Goal: Navigation & Orientation: Find specific page/section

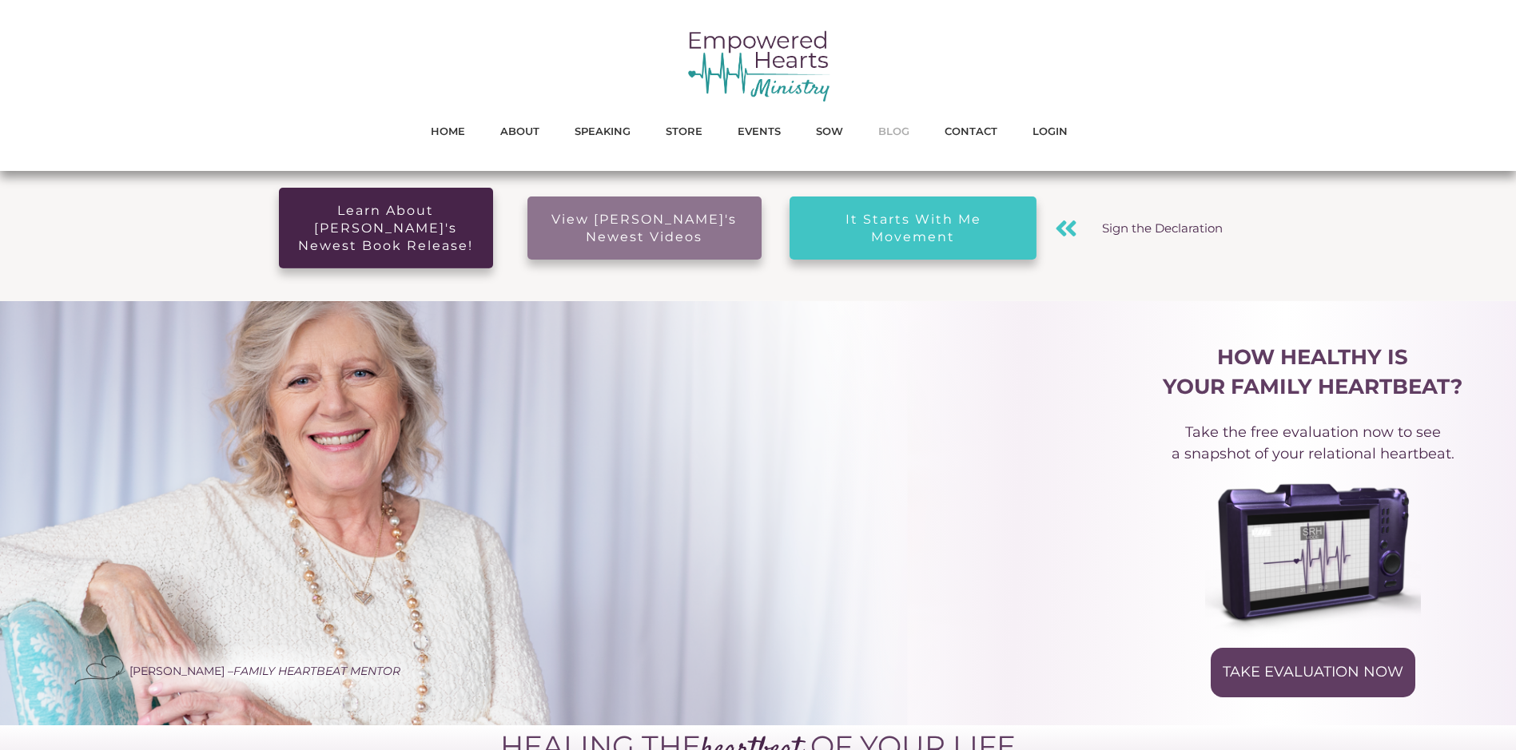
click at [884, 129] on span "BLOG" at bounding box center [893, 131] width 31 height 21
